Goal: Navigation & Orientation: Find specific page/section

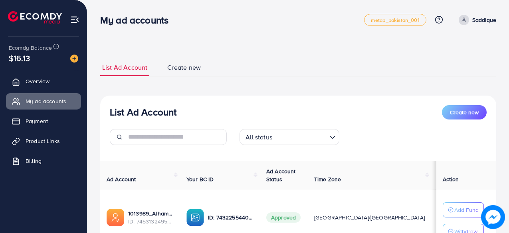
scroll to position [125, 0]
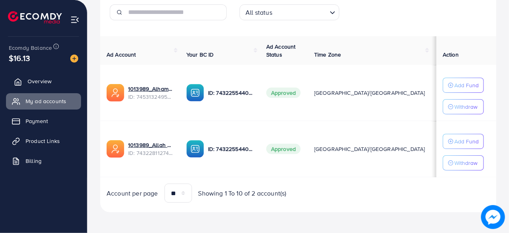
click at [36, 79] on span "Overview" at bounding box center [40, 81] width 24 height 8
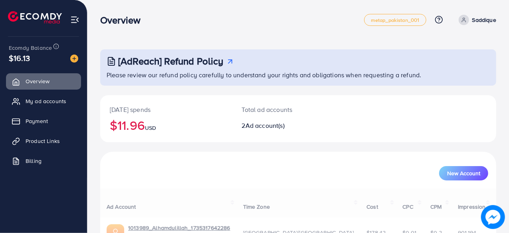
click at [40, 93] on ul "Overview My ad accounts Payment Product Links Billing" at bounding box center [43, 123] width 87 height 107
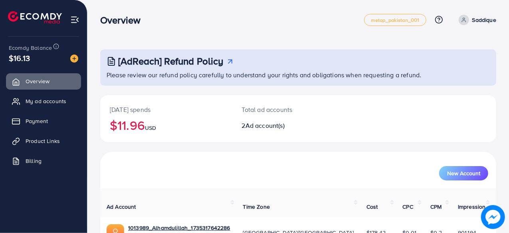
drag, startPoint x: 45, startPoint y: 95, endPoint x: 89, endPoint y: 79, distance: 46.3
click at [45, 95] on link "My ad accounts" at bounding box center [43, 101] width 75 height 16
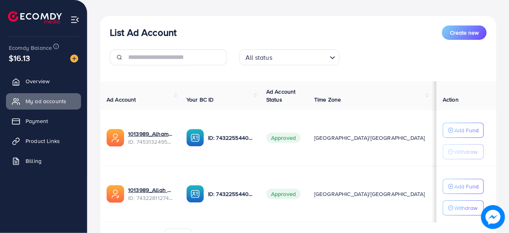
scroll to position [120, 0]
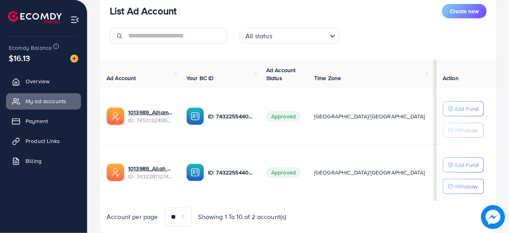
scroll to position [120, 0]
